Goal: Find specific page/section: Find specific page/section

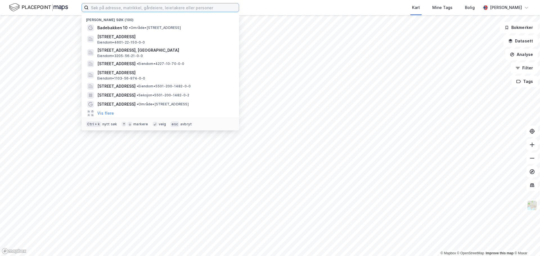
click at [161, 8] on input at bounding box center [164, 7] width 150 height 8
click at [104, 8] on input at bounding box center [164, 7] width 150 height 8
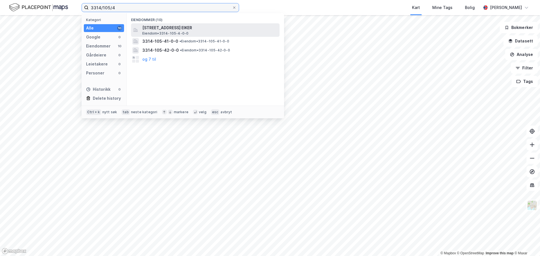
type input "3314/105/4"
click at [186, 29] on span "[STREET_ADDRESS] EIKER" at bounding box center [209, 27] width 135 height 7
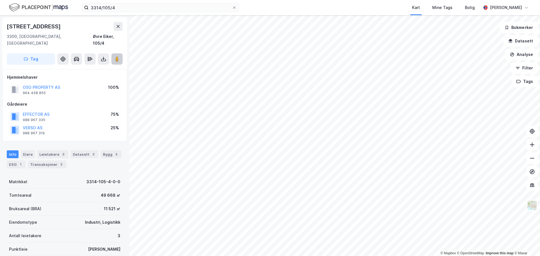
click at [117, 56] on image at bounding box center [116, 59] width 3 height 6
